Goal: Transaction & Acquisition: Subscribe to service/newsletter

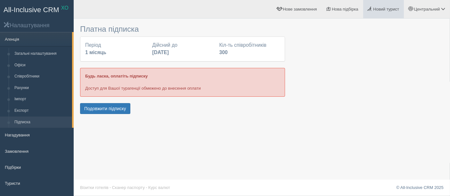
drag, startPoint x: 397, startPoint y: 88, endPoint x: 385, endPoint y: 4, distance: 84.5
click at [397, 88] on div at bounding box center [261, 69] width 363 height 94
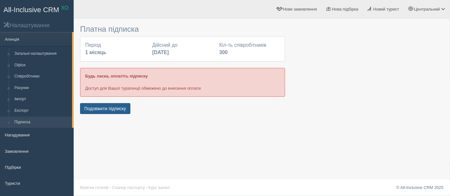
click at [103, 107] on button "Подовжити підписку" at bounding box center [105, 108] width 50 height 11
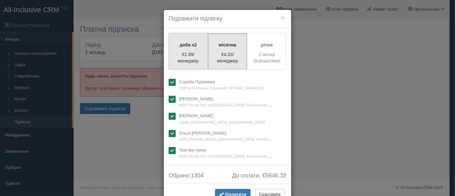
click at [183, 54] on p "€1.99/менеджер" at bounding box center [188, 57] width 31 height 13
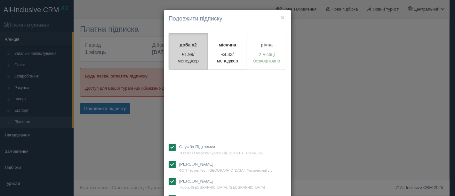
radio input "true"
click at [224, 54] on p "€4.33/менеджер" at bounding box center [227, 57] width 31 height 13
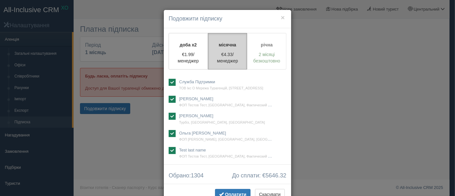
radio input "true"
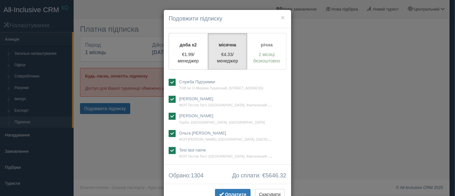
click at [265, 54] on p "2 місяці безкоштовно" at bounding box center [266, 57] width 31 height 13
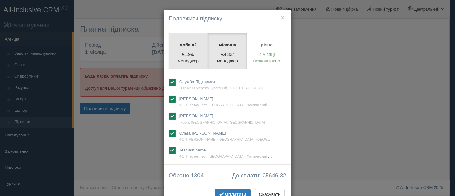
click at [182, 49] on label "доба x2 €1.99/менеджер" at bounding box center [188, 51] width 39 height 36
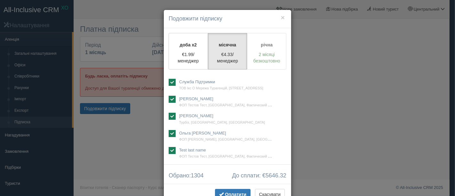
radio input "true"
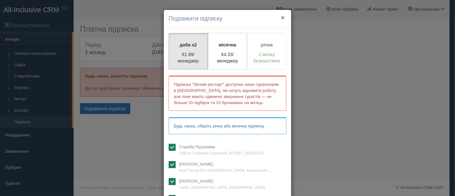
click at [281, 18] on button "×" at bounding box center [283, 17] width 4 height 7
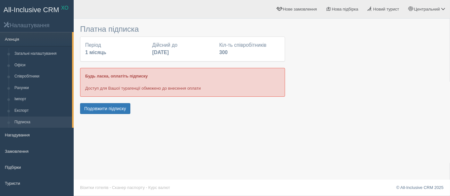
click at [398, 50] on div at bounding box center [261, 69] width 363 height 94
click at [338, 123] on div "Платна підписка Період 1 місяць Дійсний до 31 серпня 2025 Кіл-ть співробітників…" at bounding box center [262, 98] width 376 height 196
